Goal: Information Seeking & Learning: Find specific fact

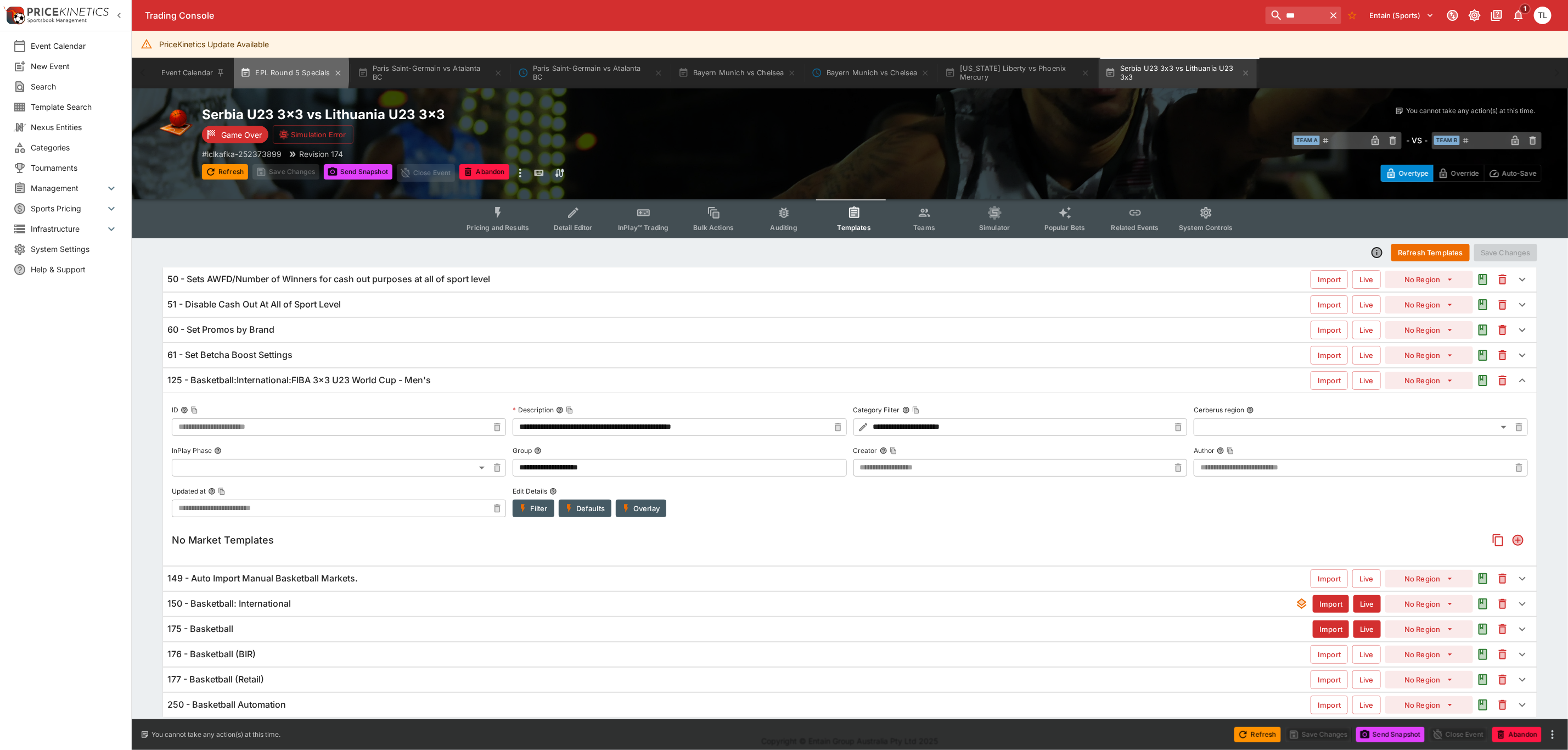
click at [251, 72] on button "EPL Round 5 Specials" at bounding box center [291, 73] width 115 height 31
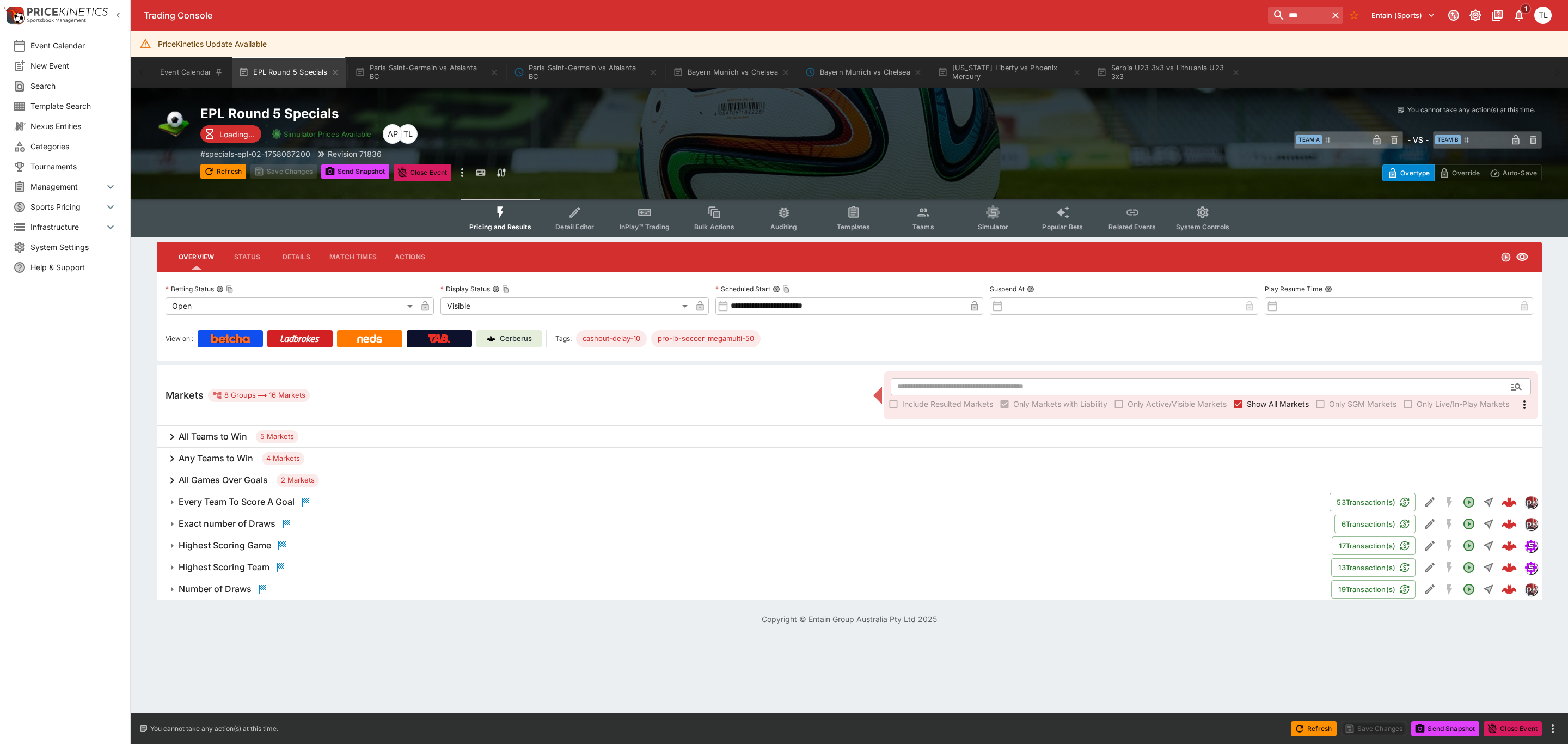
click at [503, 337] on p "Cerberus" at bounding box center [515, 339] width 32 height 11
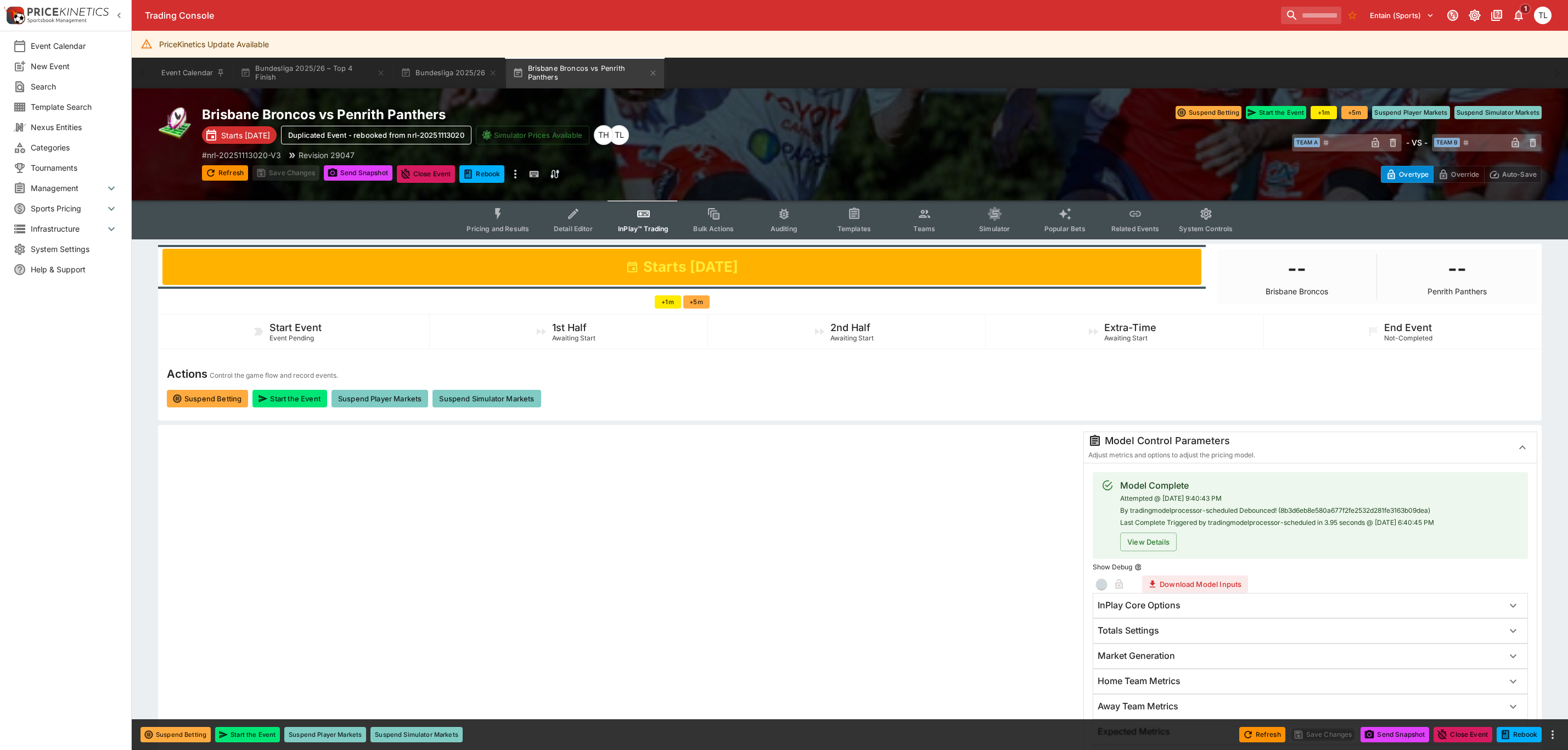
scroll to position [412, 0]
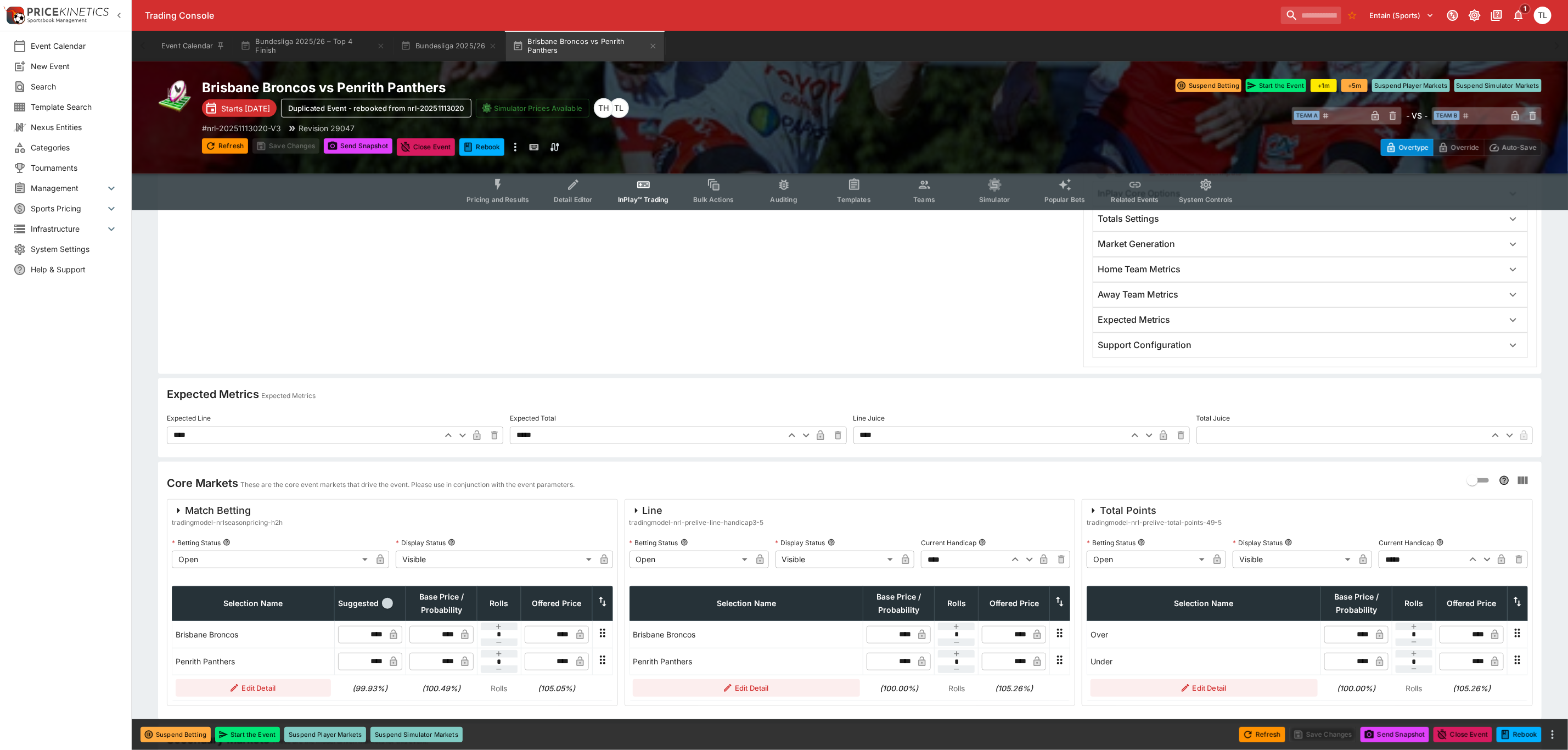
click at [1054, 201] on span "Popular Bets" at bounding box center [1065, 200] width 41 height 8
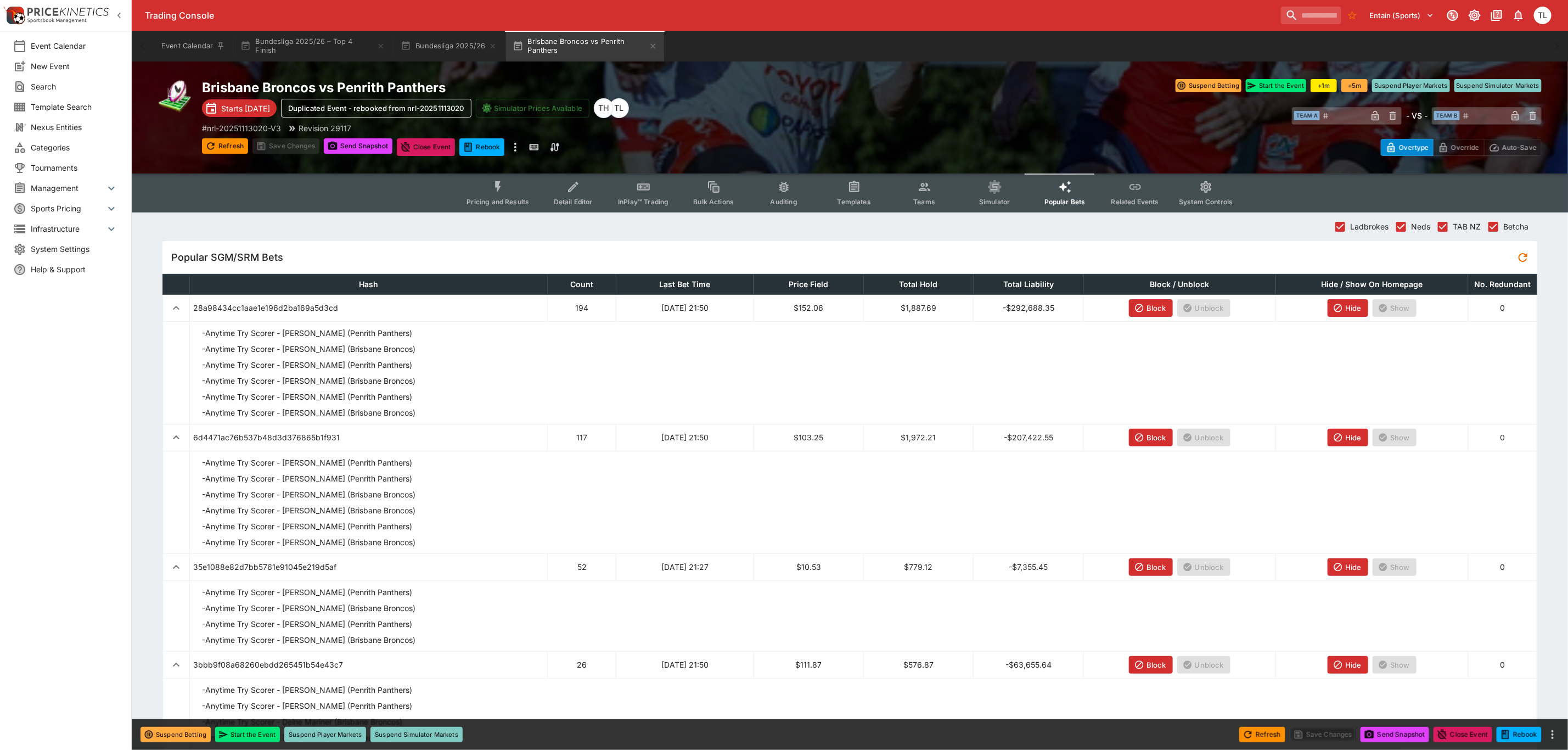
click at [496, 203] on span "Pricing and Results" at bounding box center [498, 201] width 63 height 8
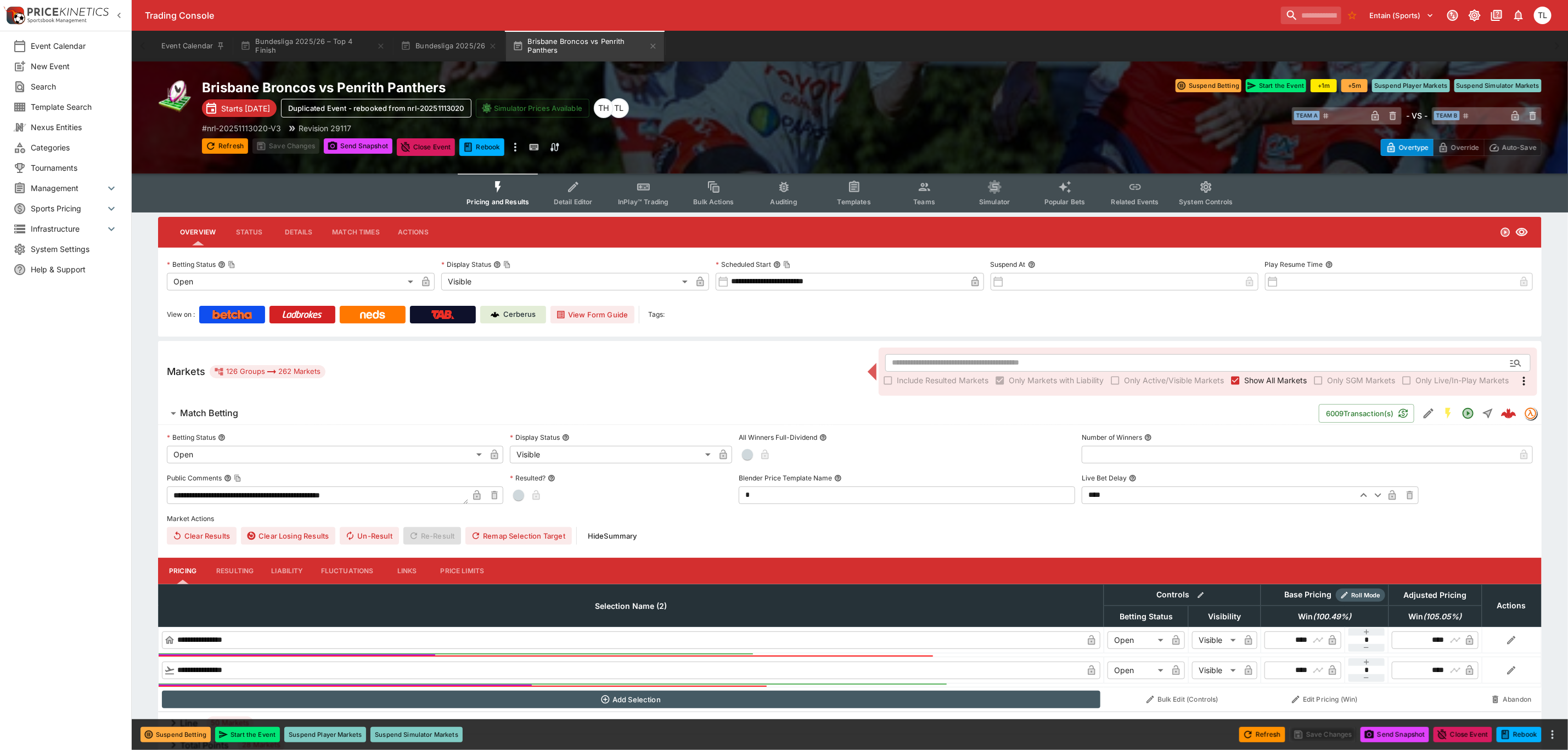
drag, startPoint x: 241, startPoint y: 407, endPoint x: 271, endPoint y: 427, distance: 36.1
click at [241, 407] on span "Match Betting" at bounding box center [746, 413] width 1130 height 12
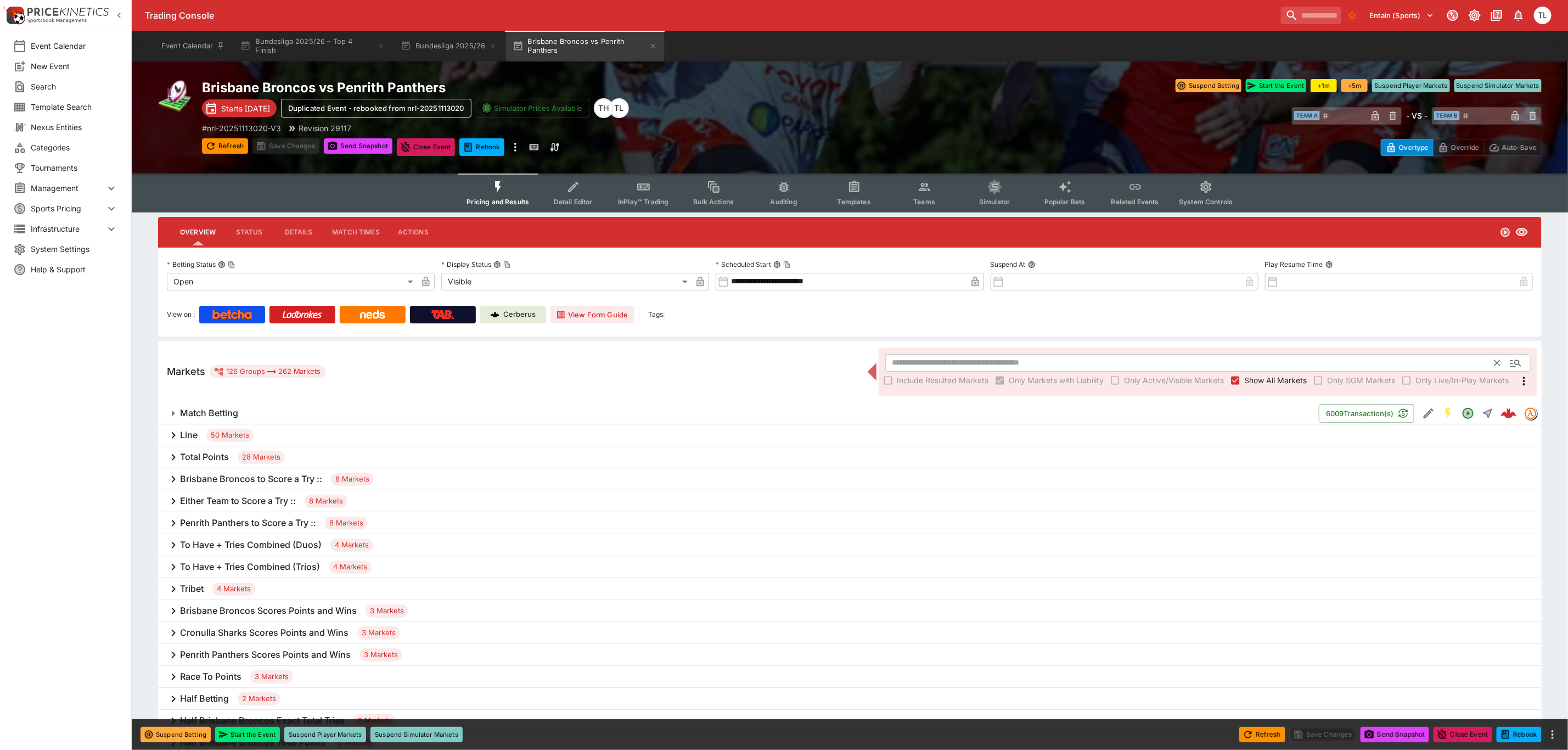
click at [1029, 361] on input "text" at bounding box center [1190, 362] width 610 height 17
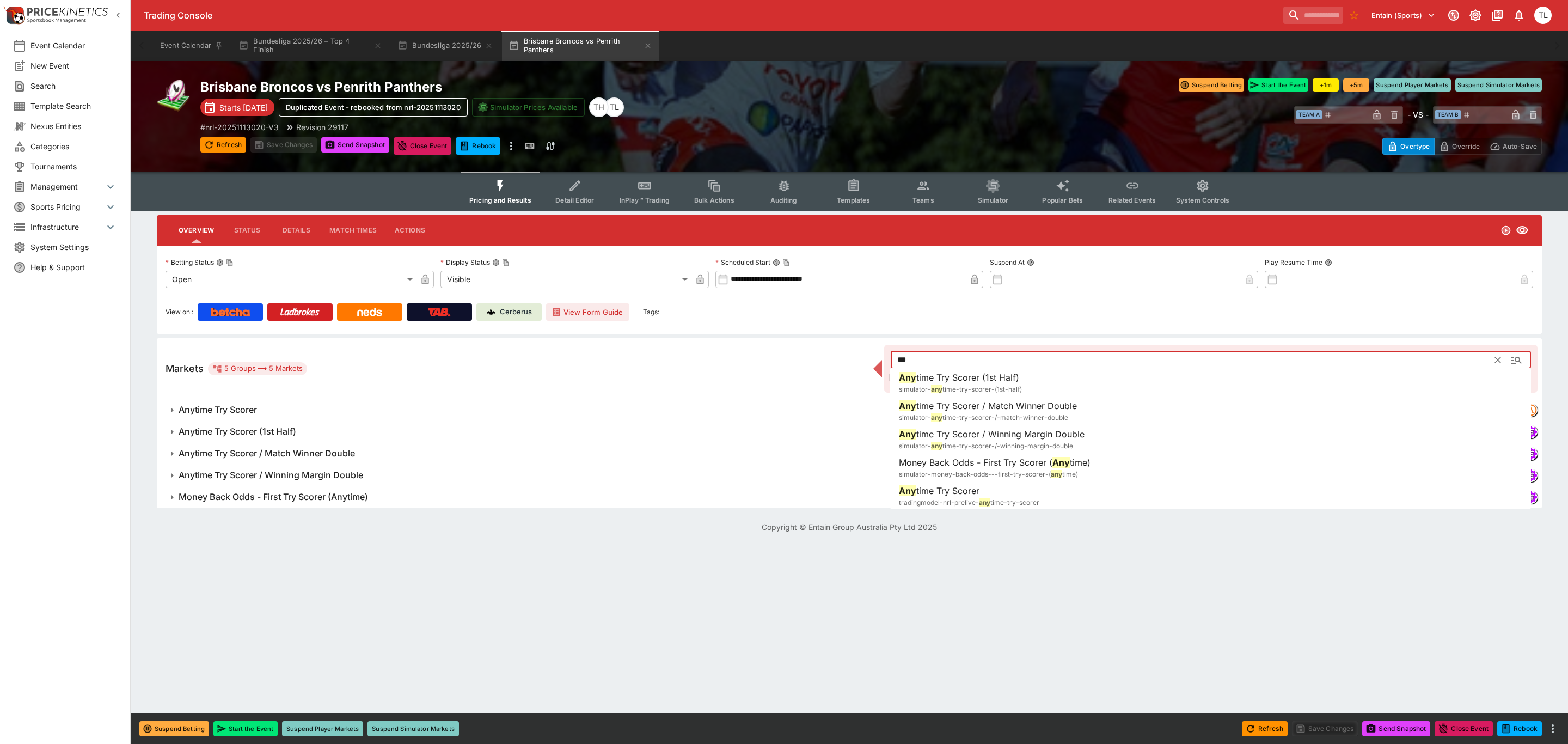
click at [969, 484] on h6 "Any time Try Scorer" at bounding box center [939, 491] width 81 height 13
type input "**********"
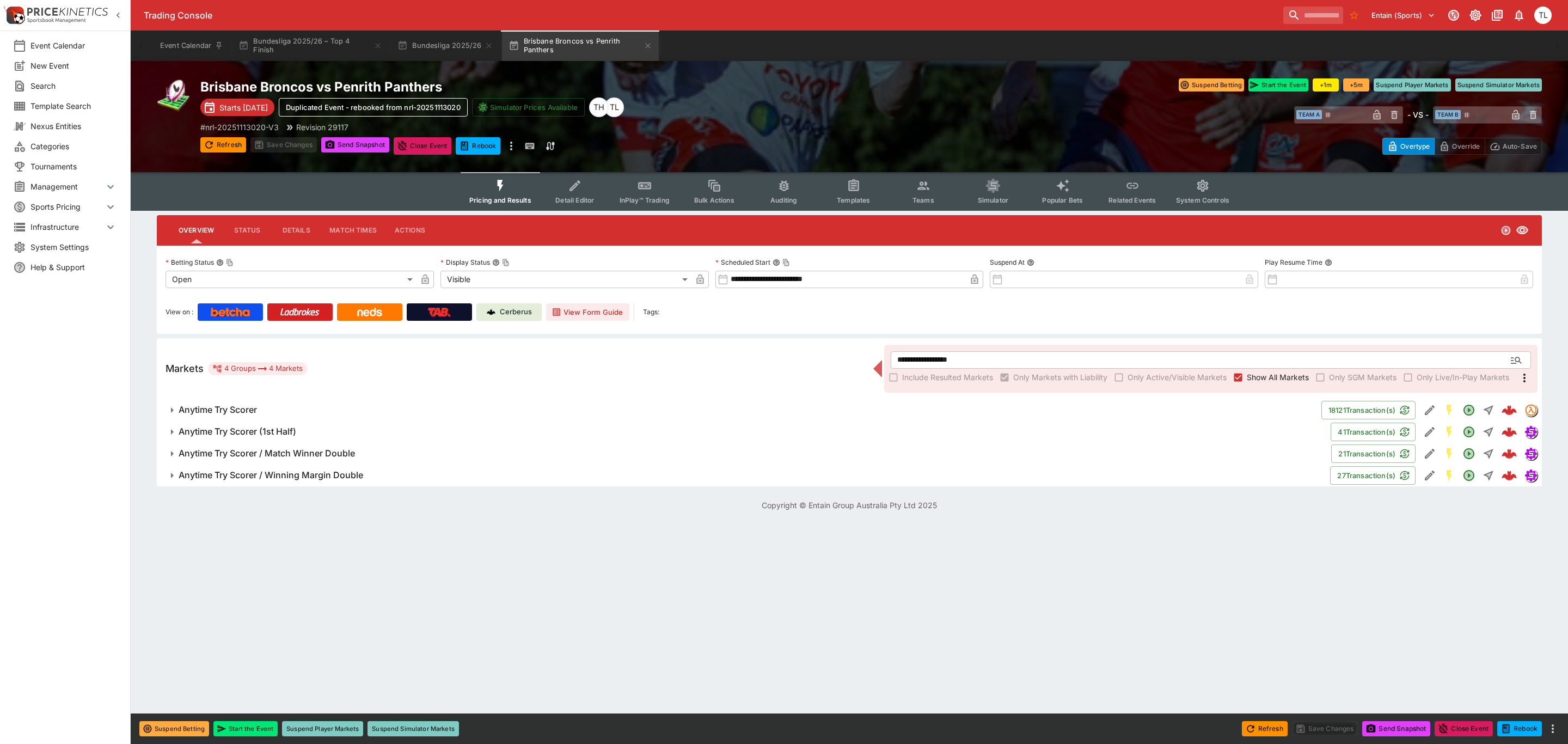
click at [276, 410] on span "Anytime Try Scorer" at bounding box center [746, 410] width 1134 height 11
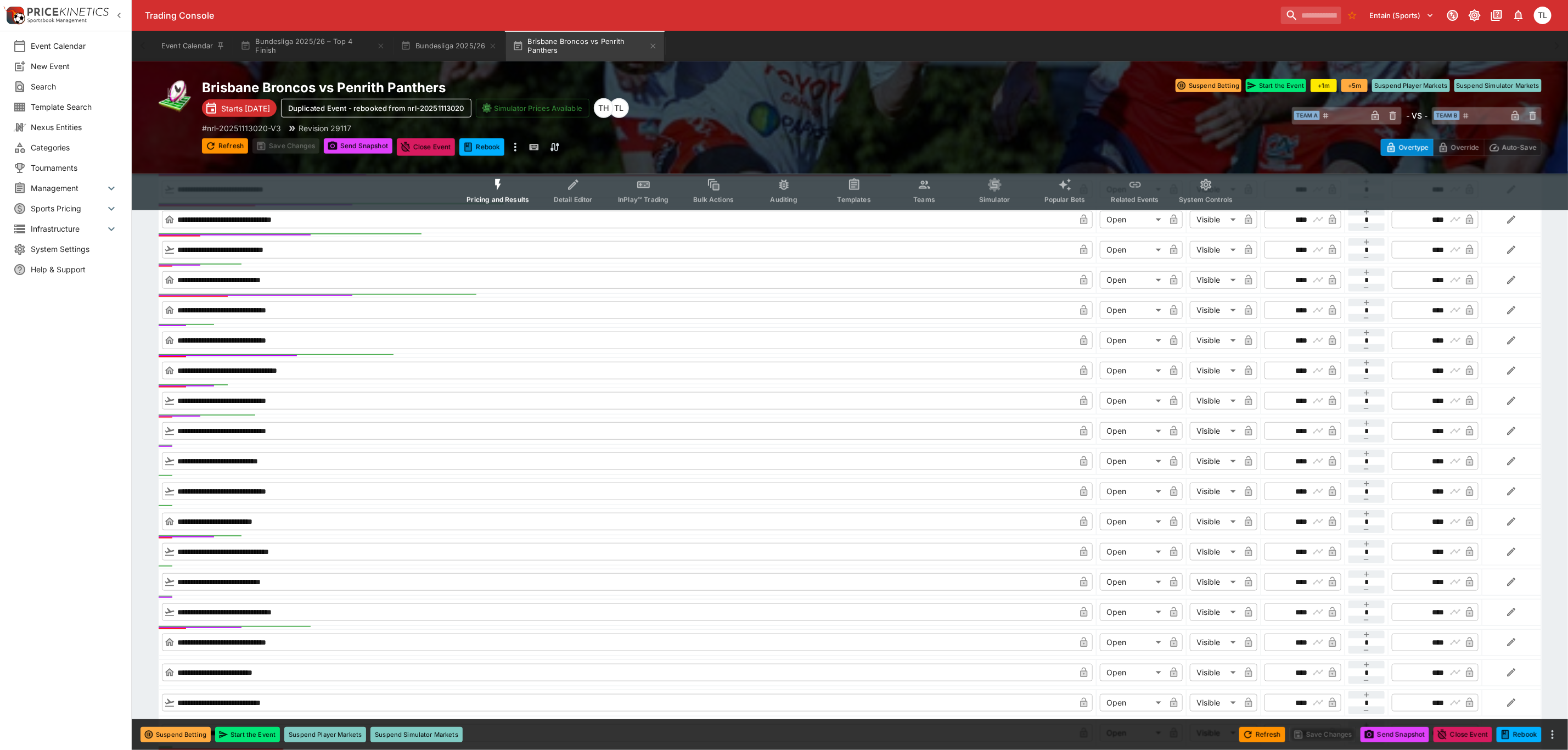
scroll to position [659, 0]
